Goal: Obtain resource: Download file/media

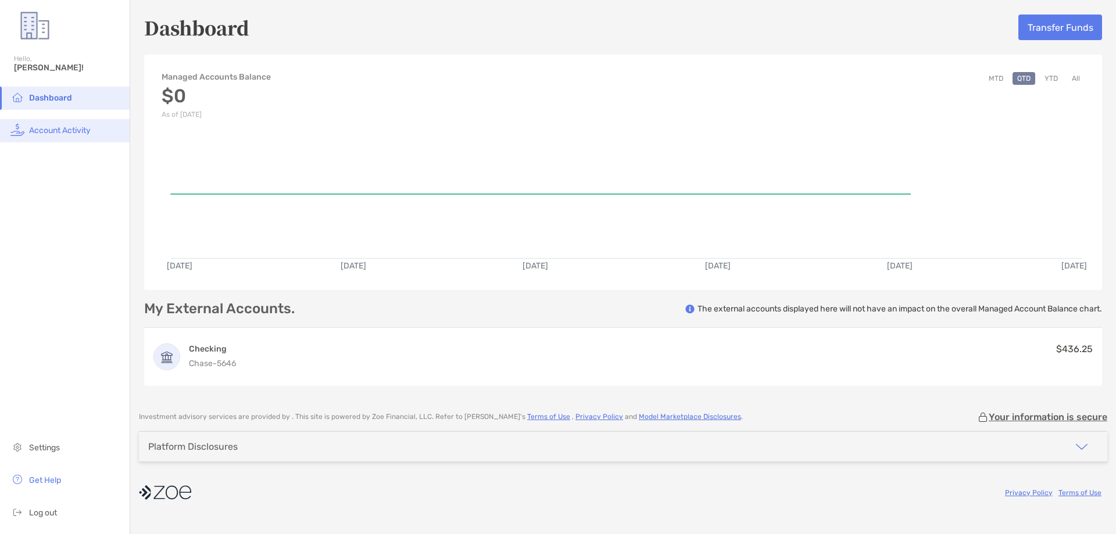
click at [62, 120] on li "Account Activity" at bounding box center [65, 130] width 130 height 23
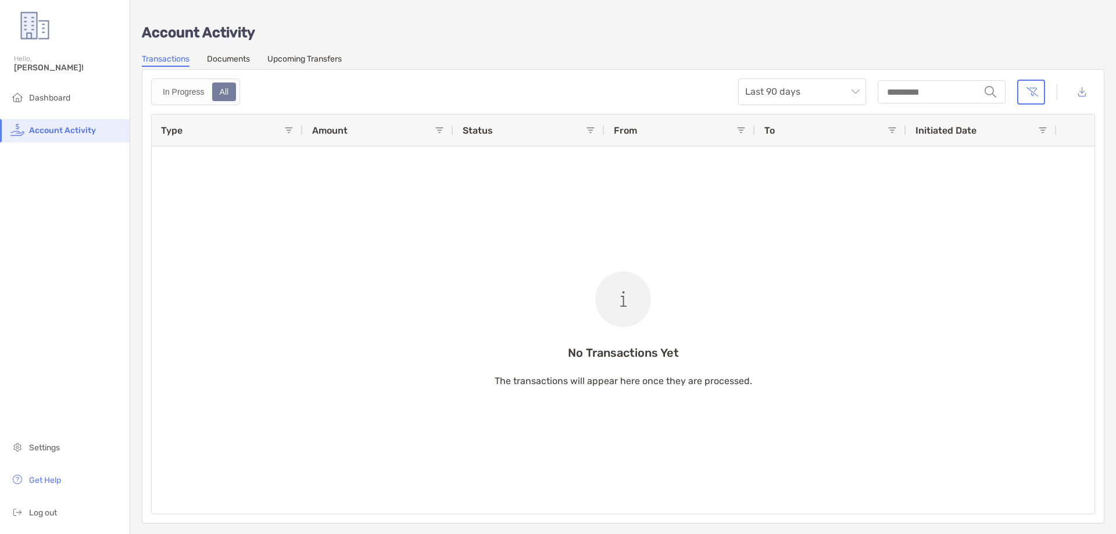
click at [230, 61] on link "Documents" at bounding box center [228, 60] width 43 height 13
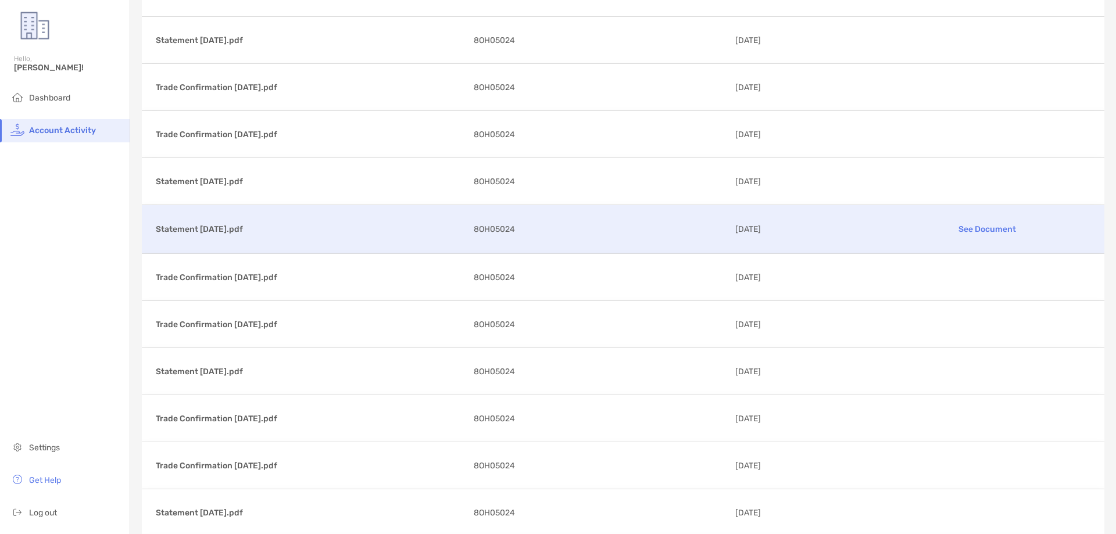
scroll to position [291, 0]
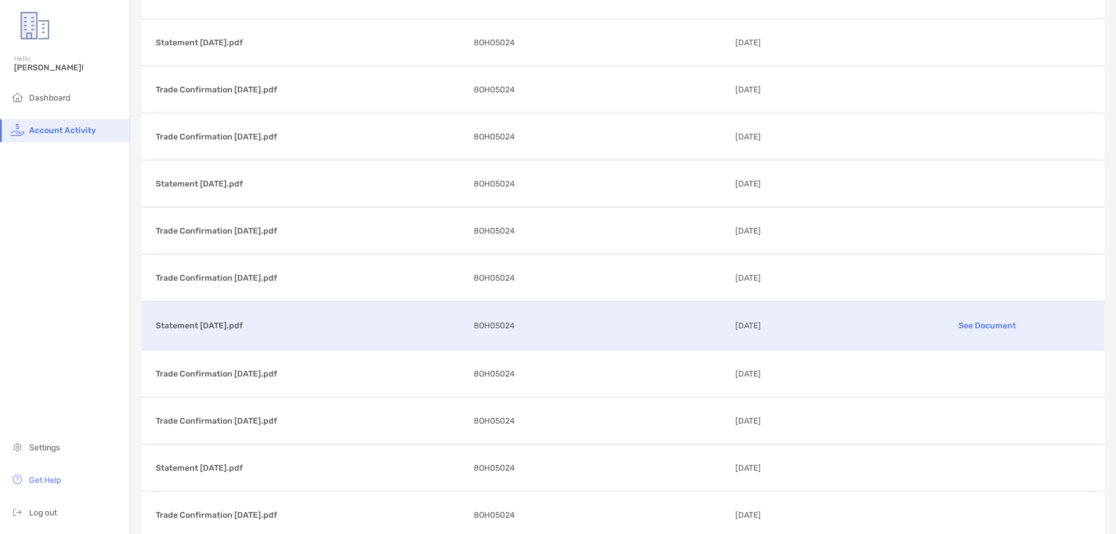
drag, startPoint x: 242, startPoint y: 326, endPoint x: 231, endPoint y: 326, distance: 11.6
click at [230, 326] on p "Statement [DATE].pdf" at bounding box center [310, 325] width 309 height 15
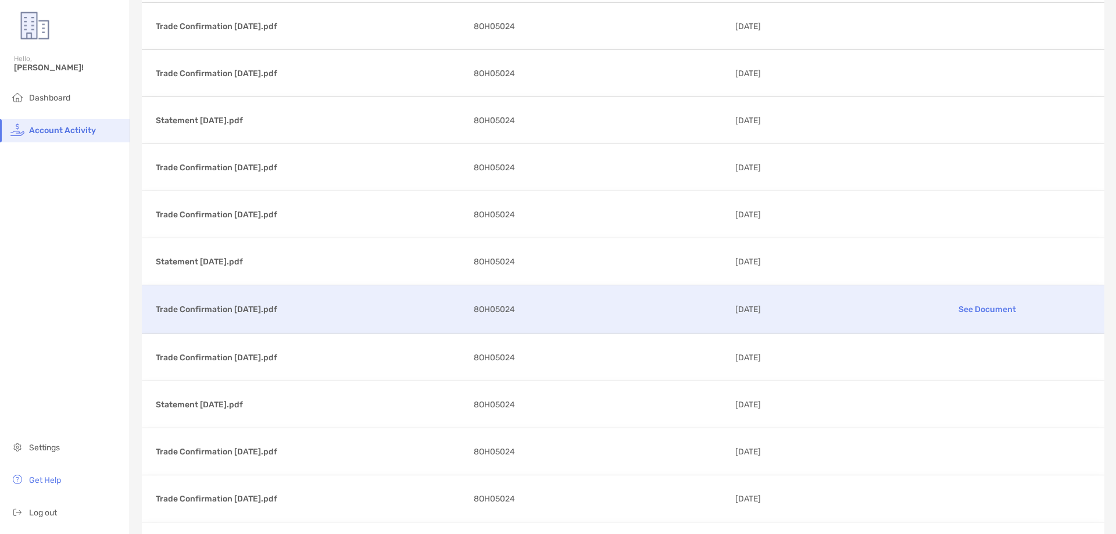
scroll to position [523, 0]
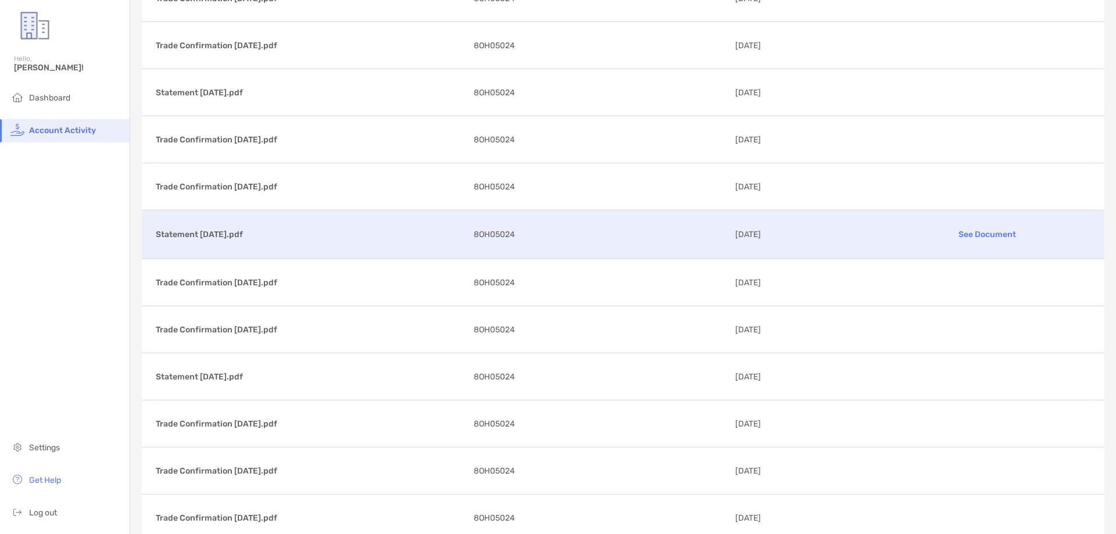
click at [272, 243] on div "Statement [DATE].pdf See Document 8OH05024 [DATE]" at bounding box center [623, 234] width 962 height 48
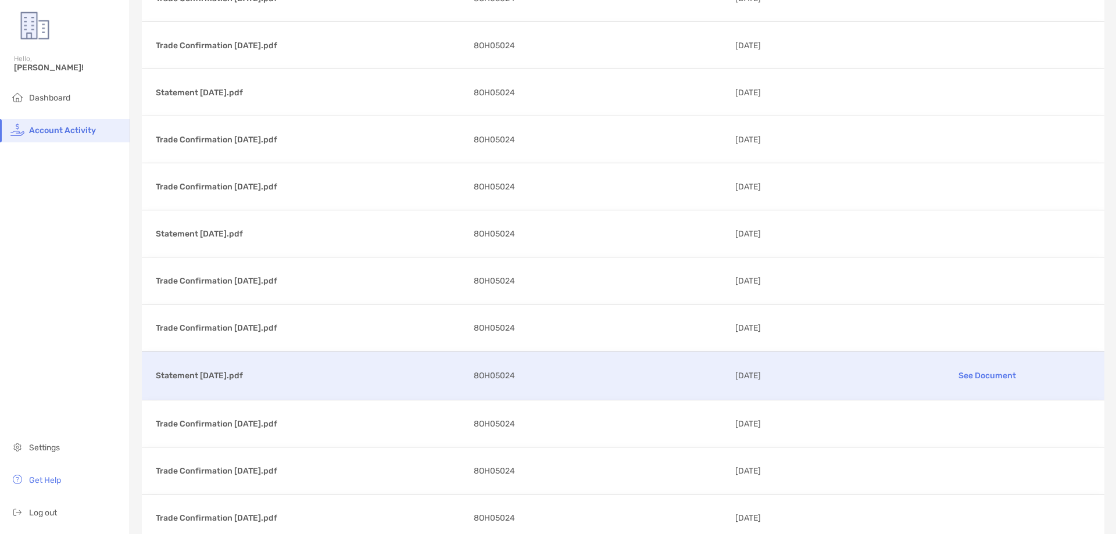
click at [269, 384] on div "Statement [DATE].pdf See Document 8OH05024 [DATE]" at bounding box center [623, 376] width 962 height 48
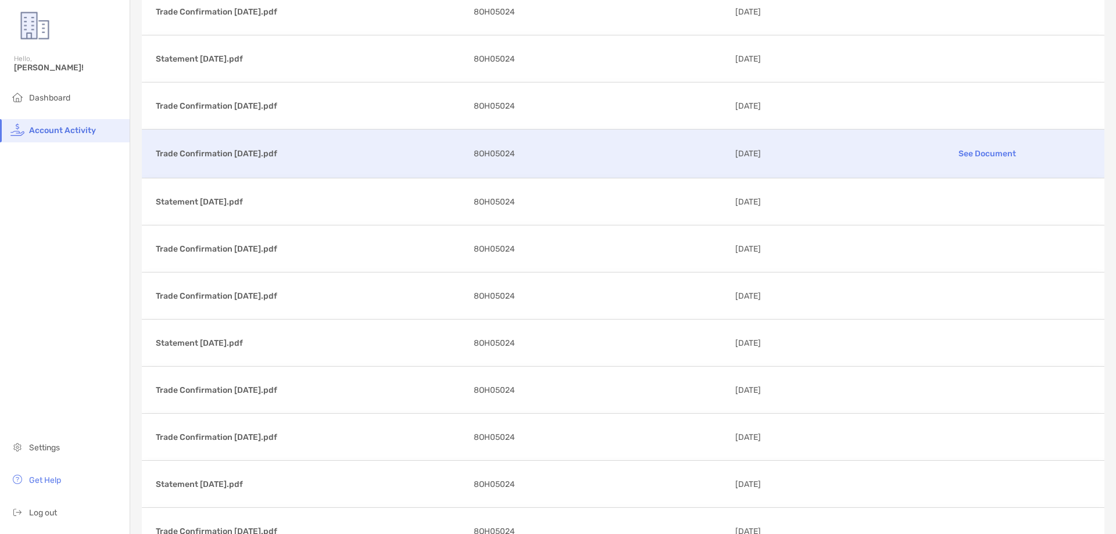
scroll to position [407, 0]
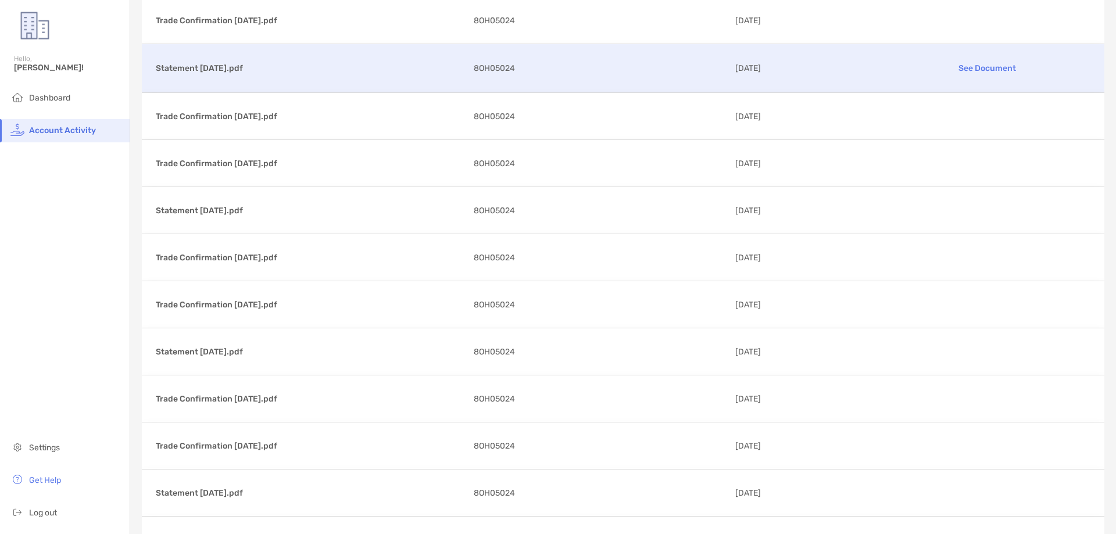
click at [858, 69] on p "[DATE]" at bounding box center [805, 68] width 140 height 15
